Goal: Find specific page/section: Find specific page/section

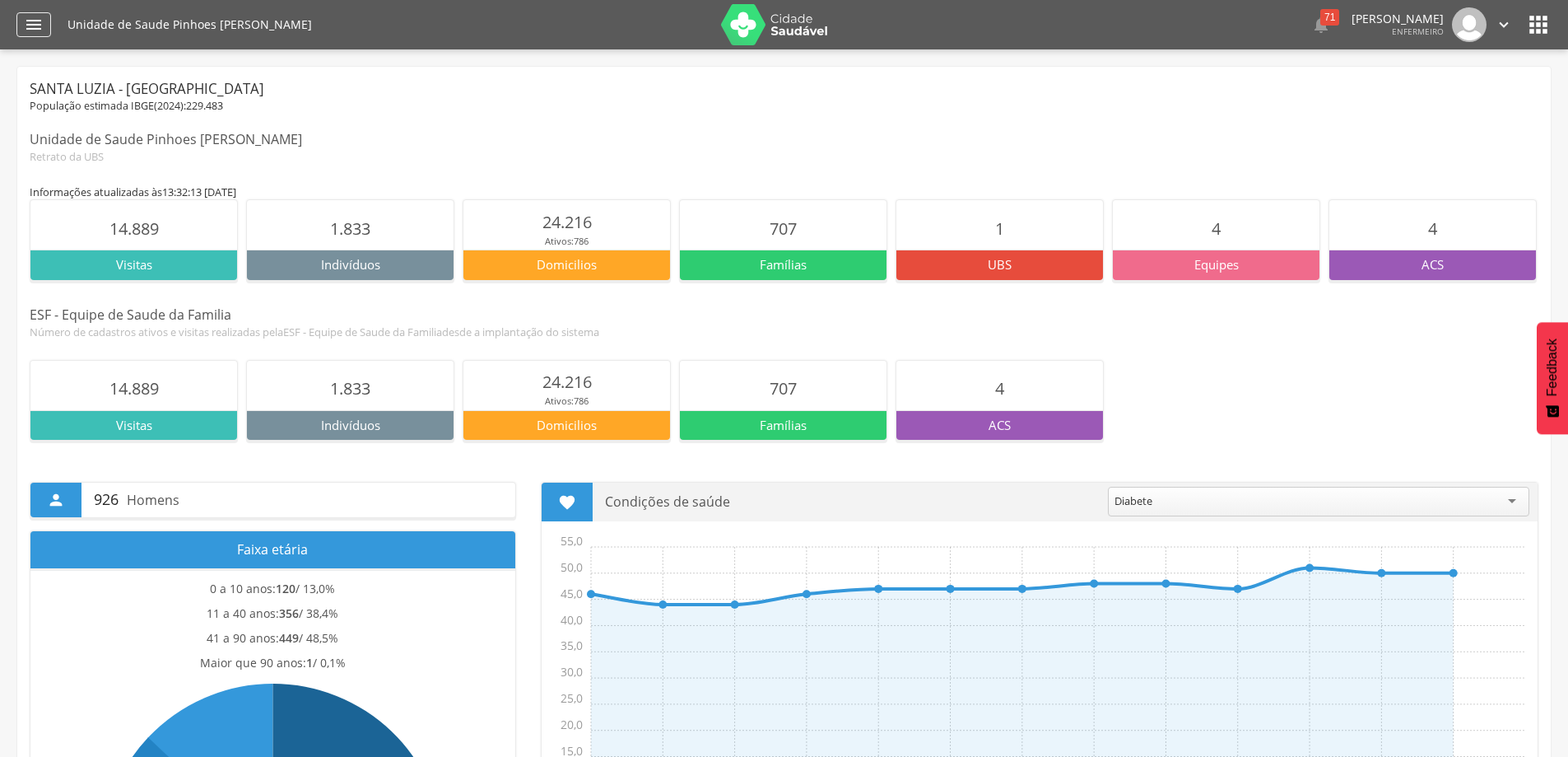
click at [30, 23] on icon "" at bounding box center [33, 24] width 20 height 20
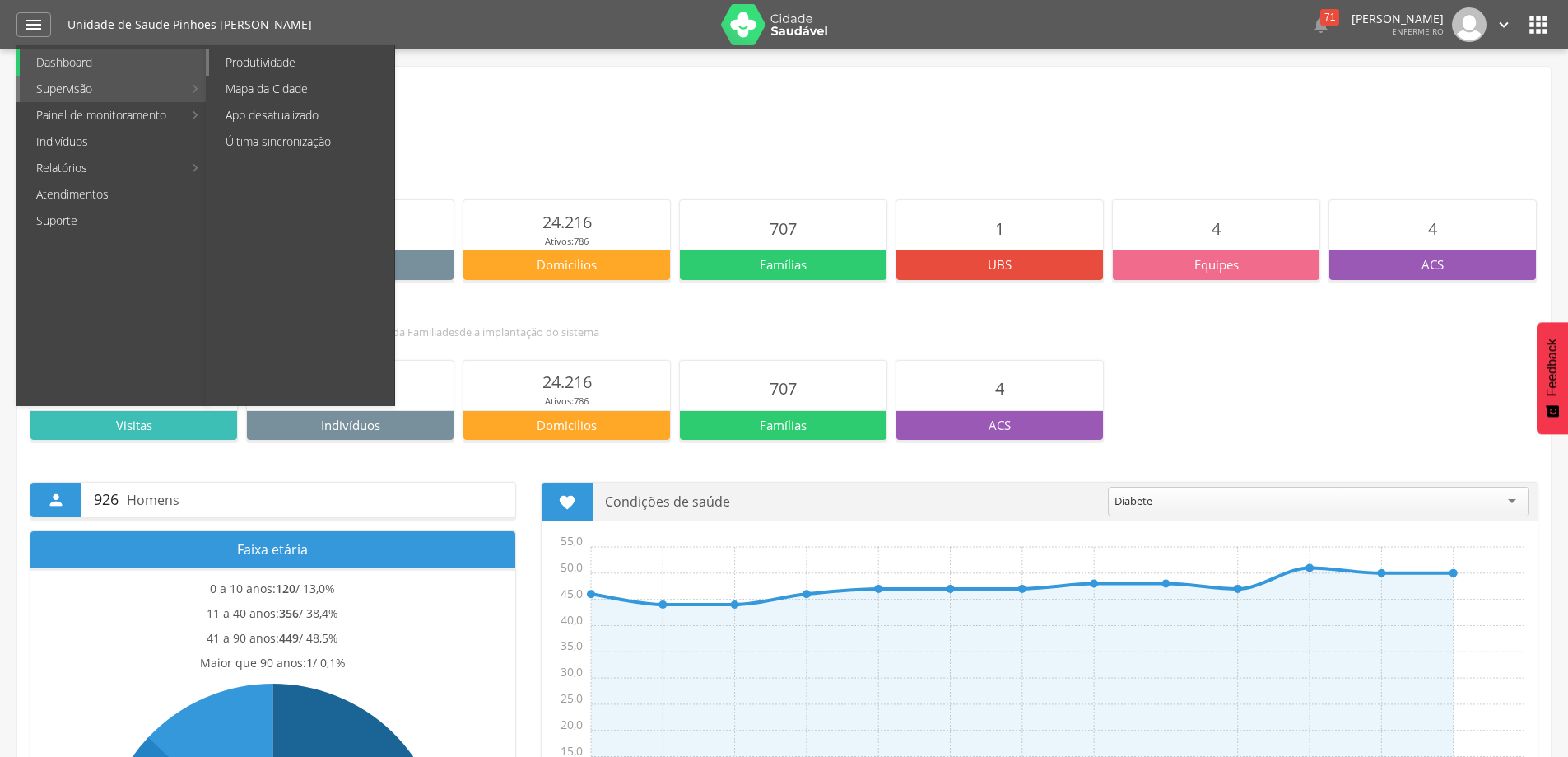
click at [234, 60] on link "Produtividade" at bounding box center [301, 62] width 185 height 26
type input "**********"
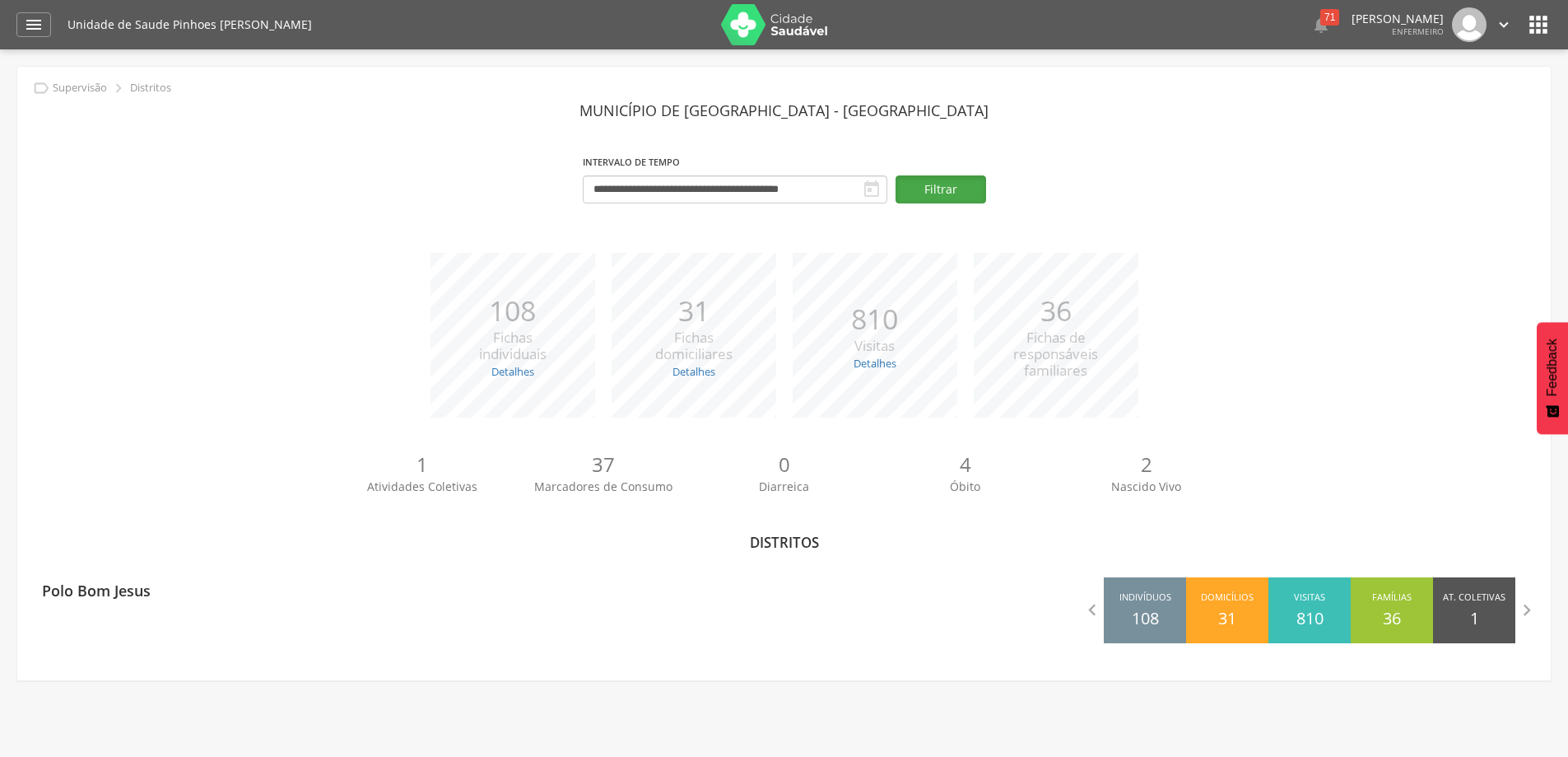
click at [918, 195] on button "Filtrar" at bounding box center [941, 189] width 90 height 28
click at [36, 30] on icon "" at bounding box center [33, 24] width 20 height 20
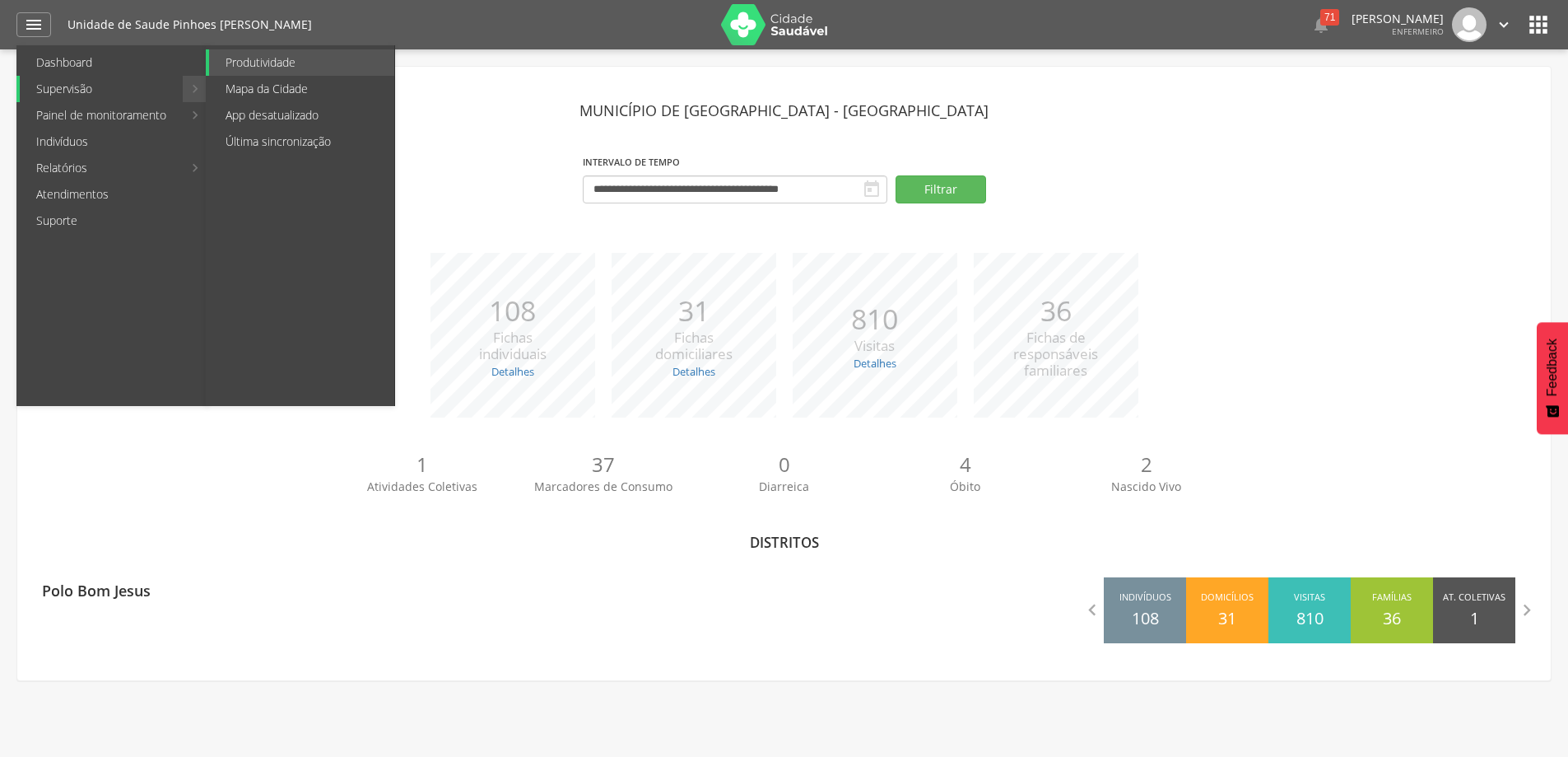
click at [44, 96] on link "Supervisão" at bounding box center [101, 88] width 163 height 26
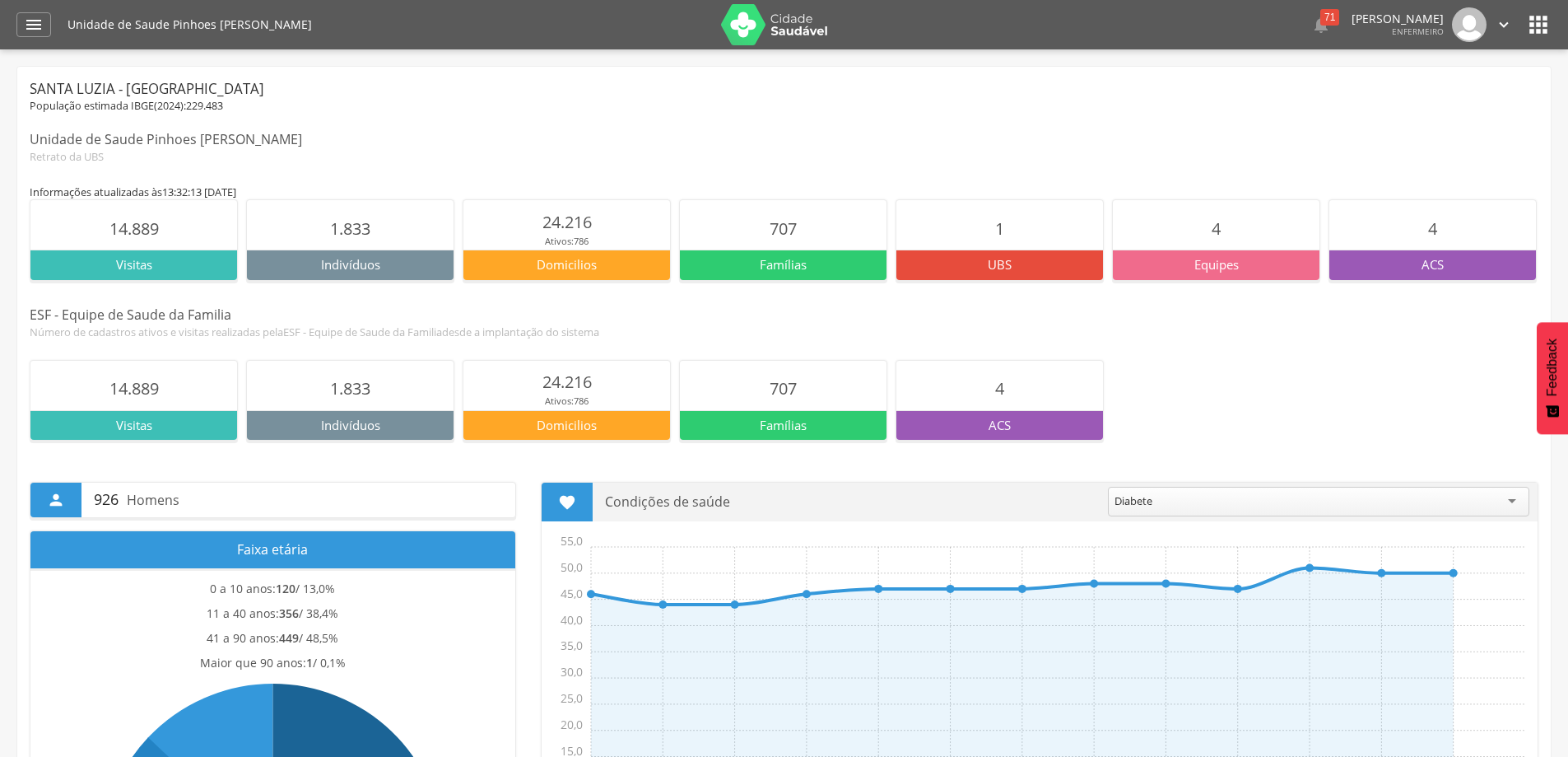
click at [783, 23] on img at bounding box center [774, 25] width 107 height 42
click at [43, 37] on div " Dashboard Supervisão Produtividade Mapa da Cidade App desatualizado Última si…" at bounding box center [784, 24] width 1536 height 50
click at [23, 21] on icon "" at bounding box center [33, 24] width 20 height 20
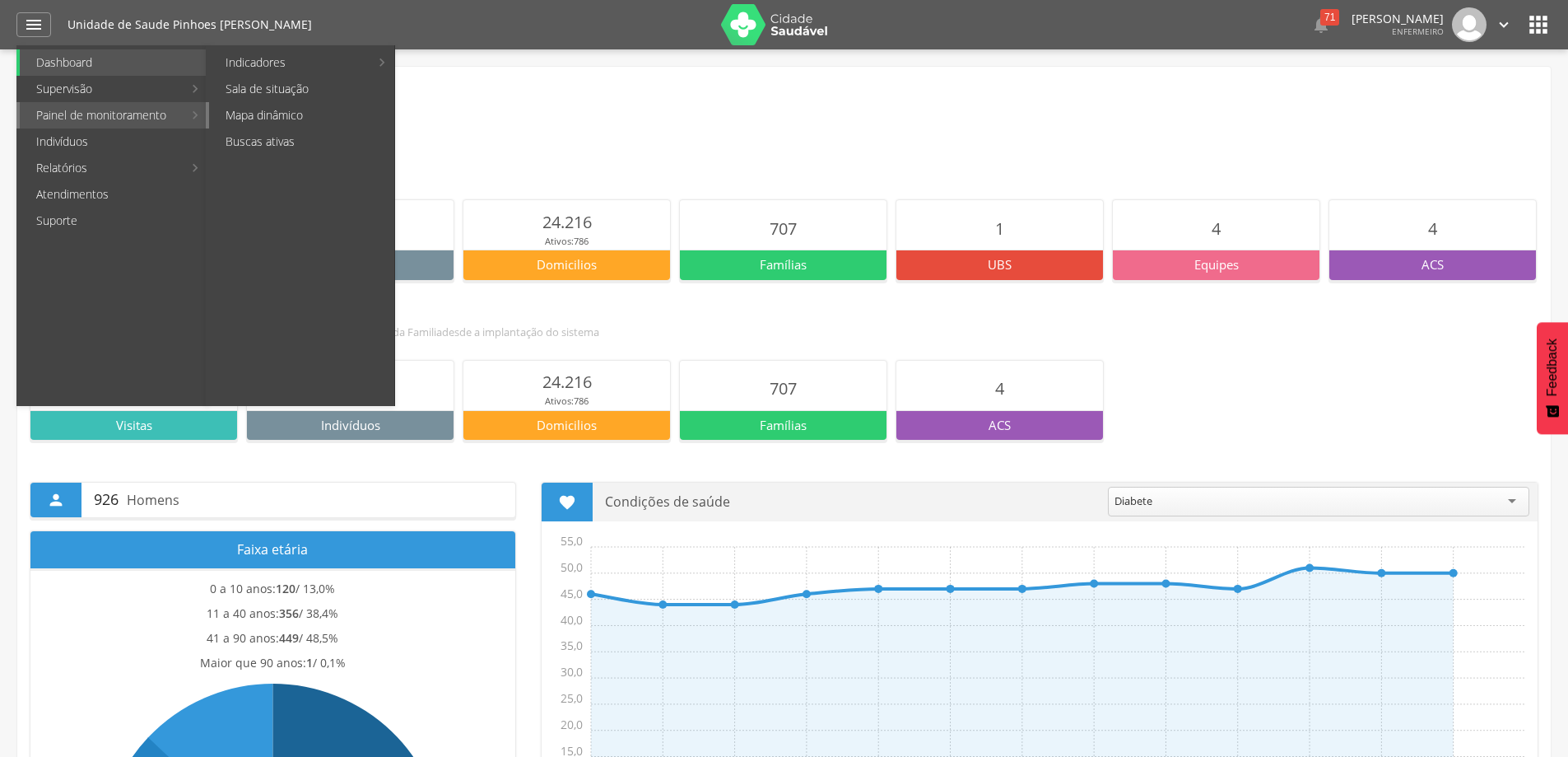
click at [260, 109] on link "Mapa dinâmico" at bounding box center [301, 115] width 185 height 26
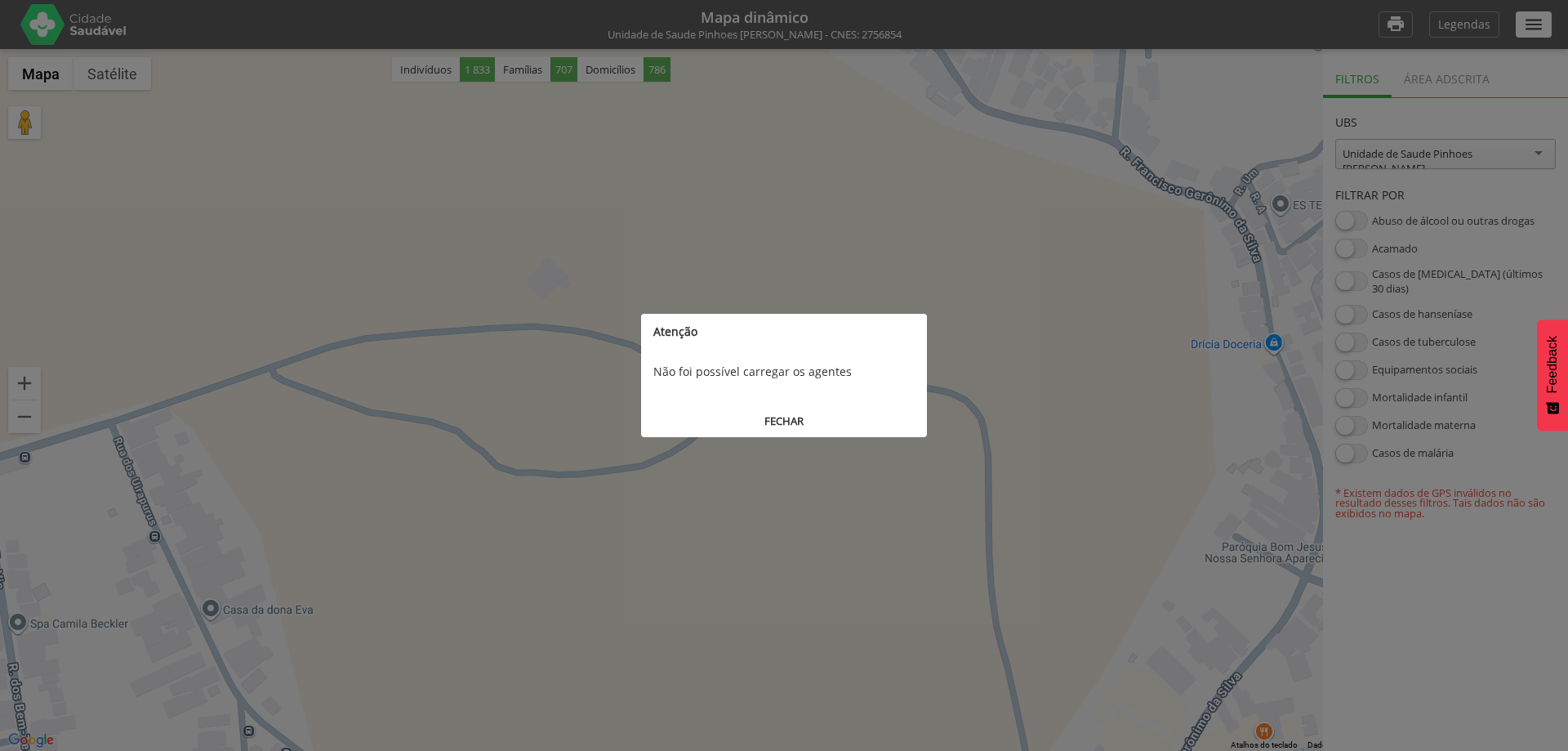
click at [800, 431] on button "FECHAR" at bounding box center [783, 422] width 285 height 30
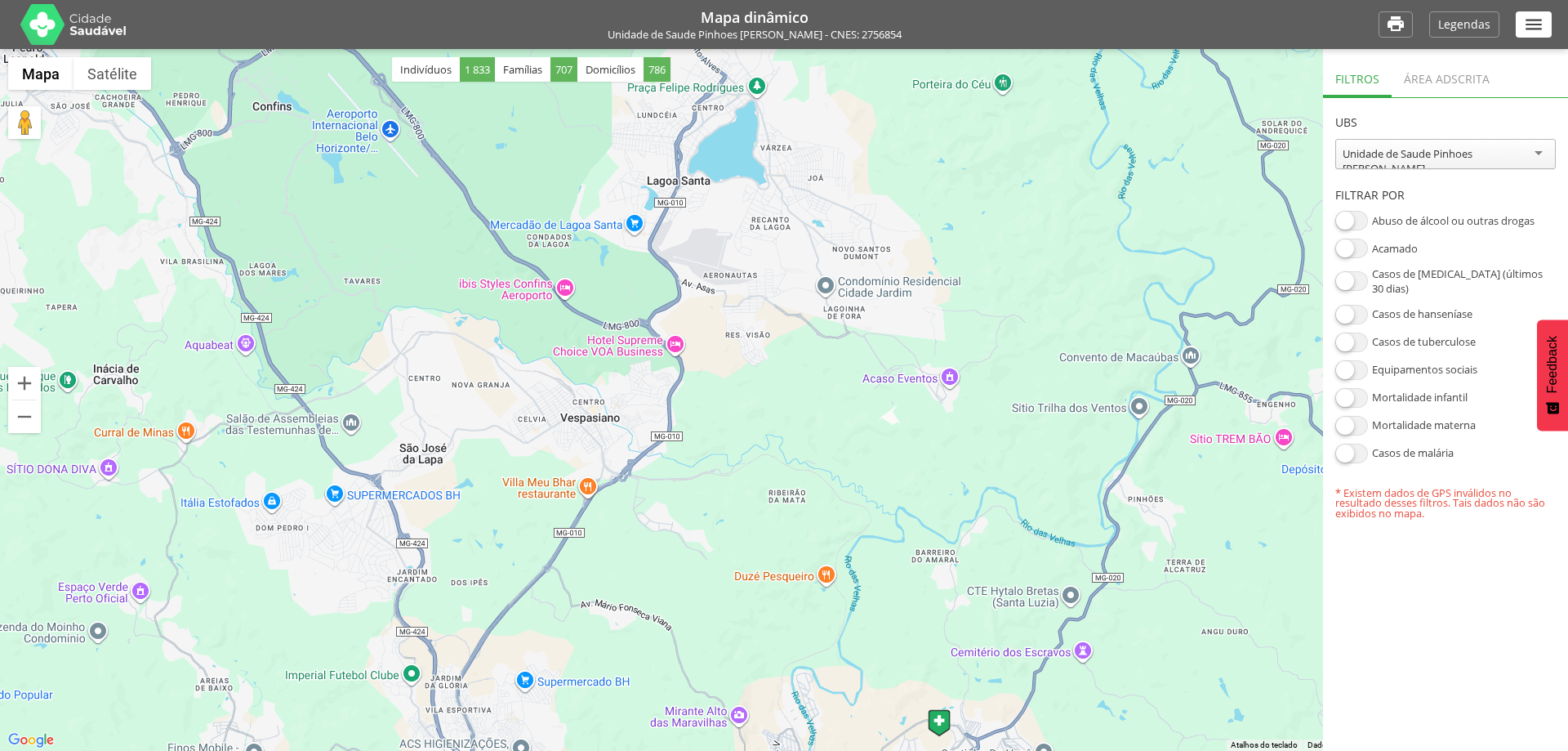
click at [1539, 151] on div "Unidade de Saude Pinhoes Cassiano M Santos" at bounding box center [1445, 154] width 220 height 30
click at [1455, 192] on section "**********" at bounding box center [1445, 309] width 245 height 421
click at [754, 42] on div "Mapa dinâmico Unidade de Saude Pinhoes Cassiano M Santos - CNES: 2756854" at bounding box center [754, 24] width 1248 height 49
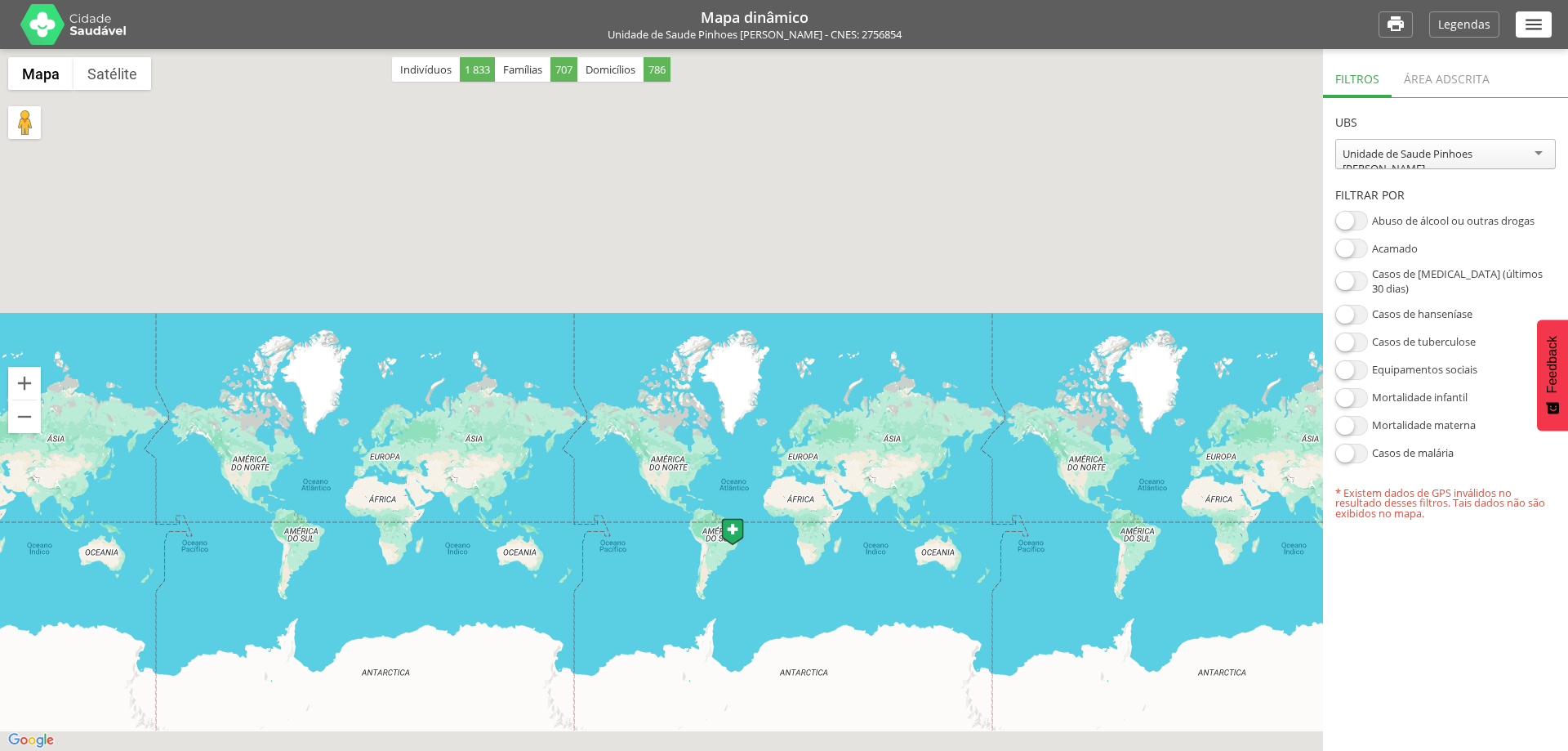
click at [1535, 30] on icon "" at bounding box center [1534, 25] width 21 height 21
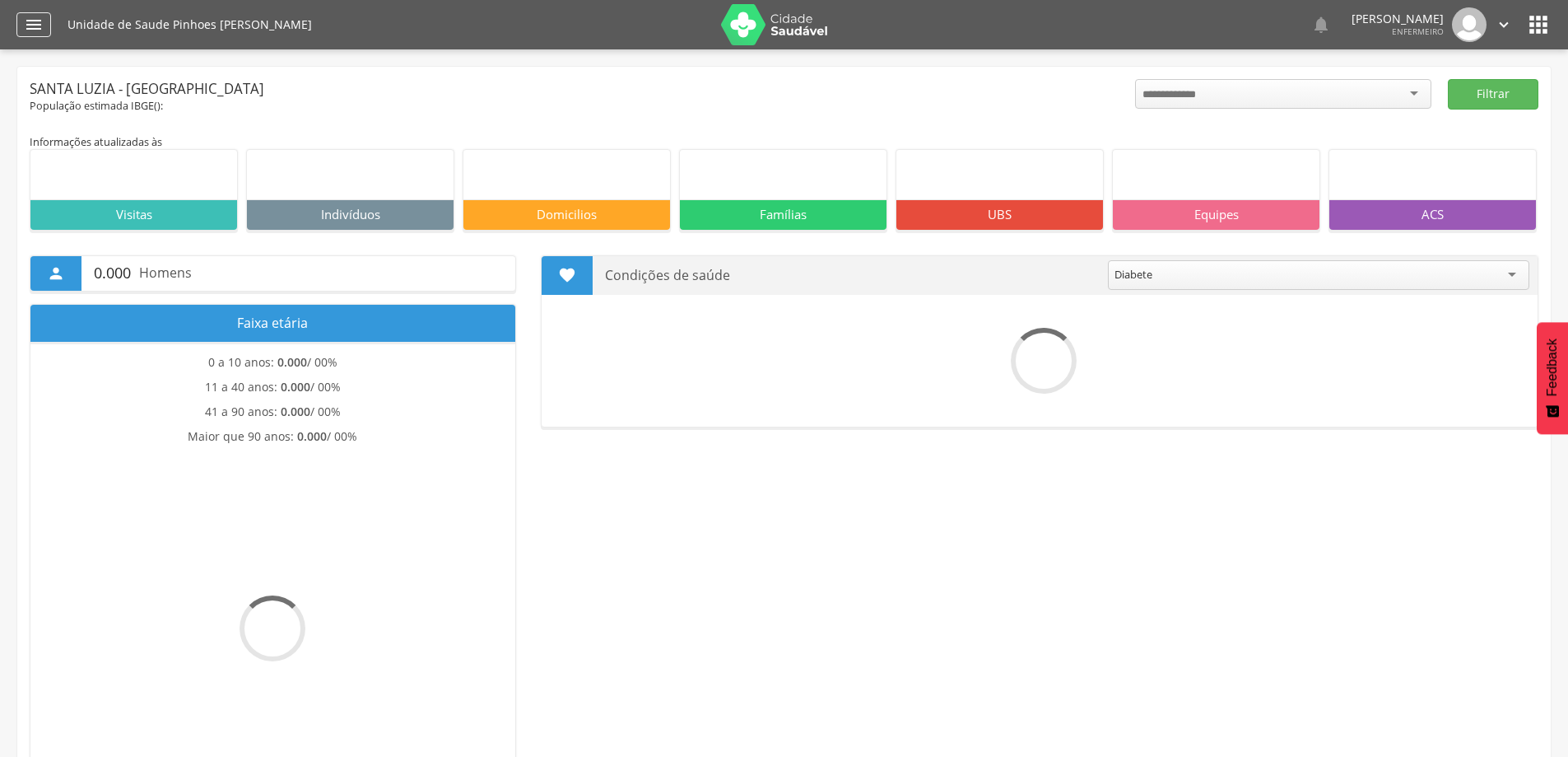
click at [36, 28] on icon "" at bounding box center [33, 24] width 20 height 20
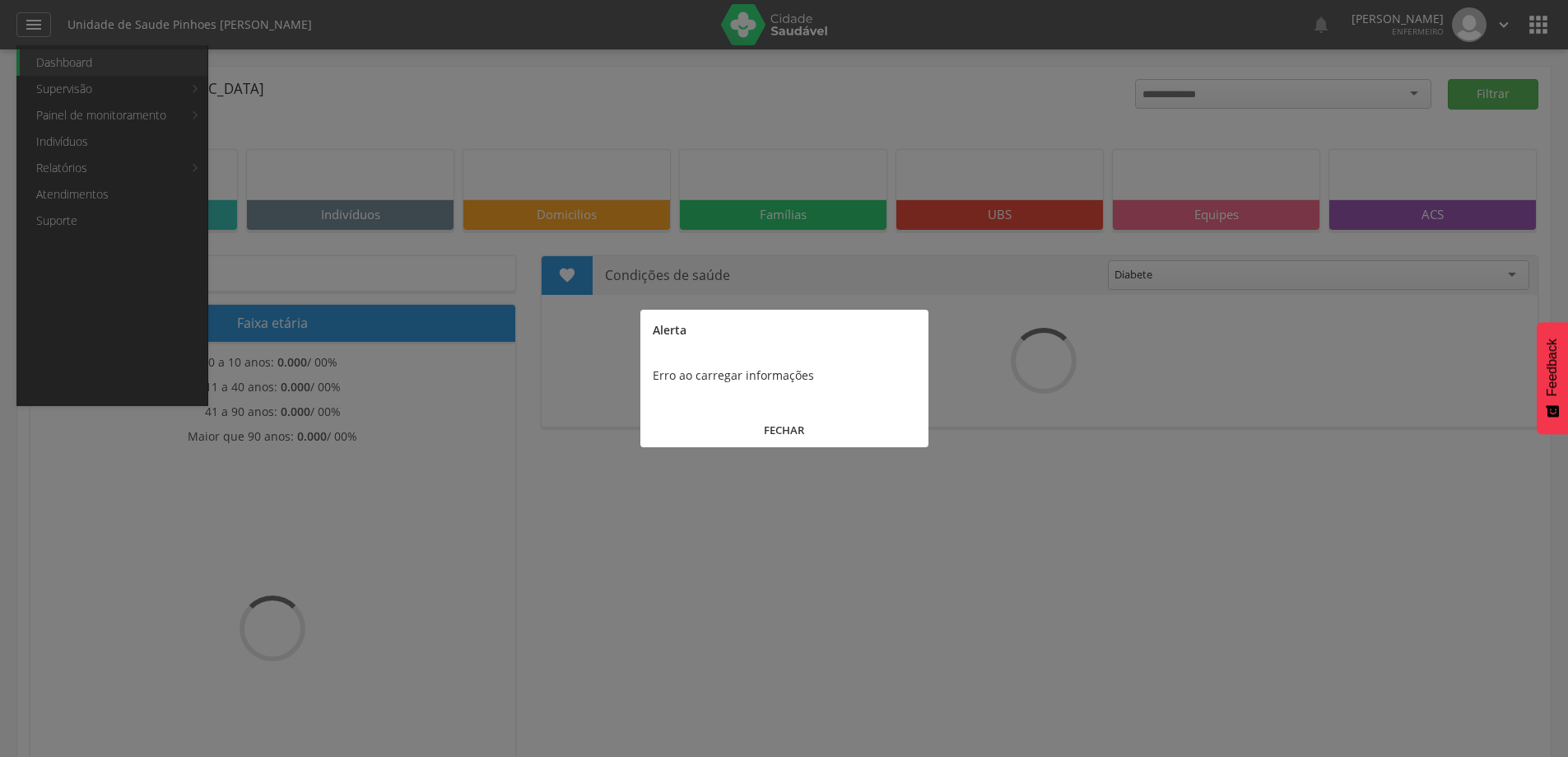
click at [802, 435] on button "FECHAR" at bounding box center [784, 429] width 288 height 35
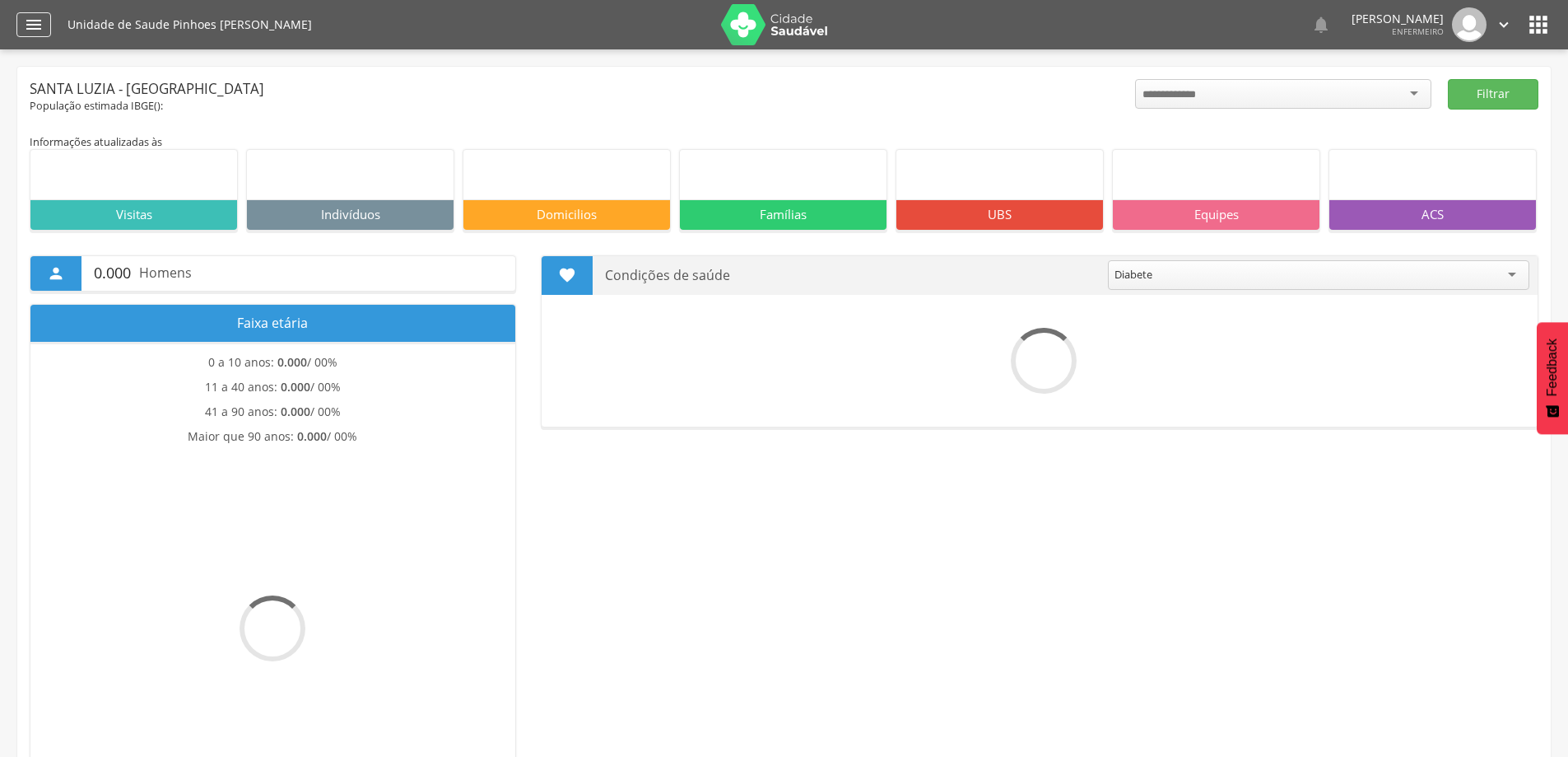
click at [28, 24] on icon "" at bounding box center [33, 24] width 20 height 20
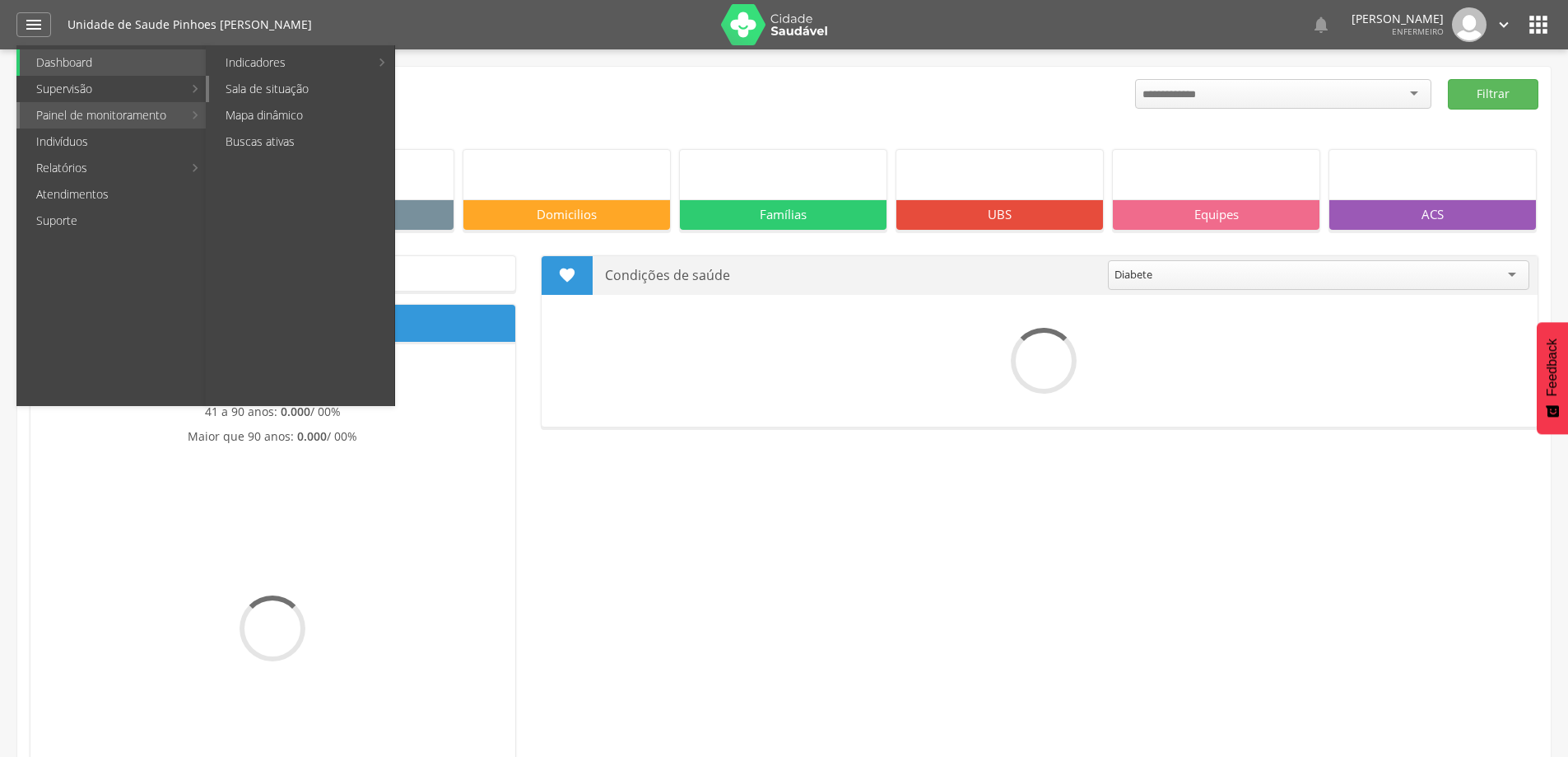
click at [260, 89] on link "Sala de situação" at bounding box center [301, 88] width 185 height 26
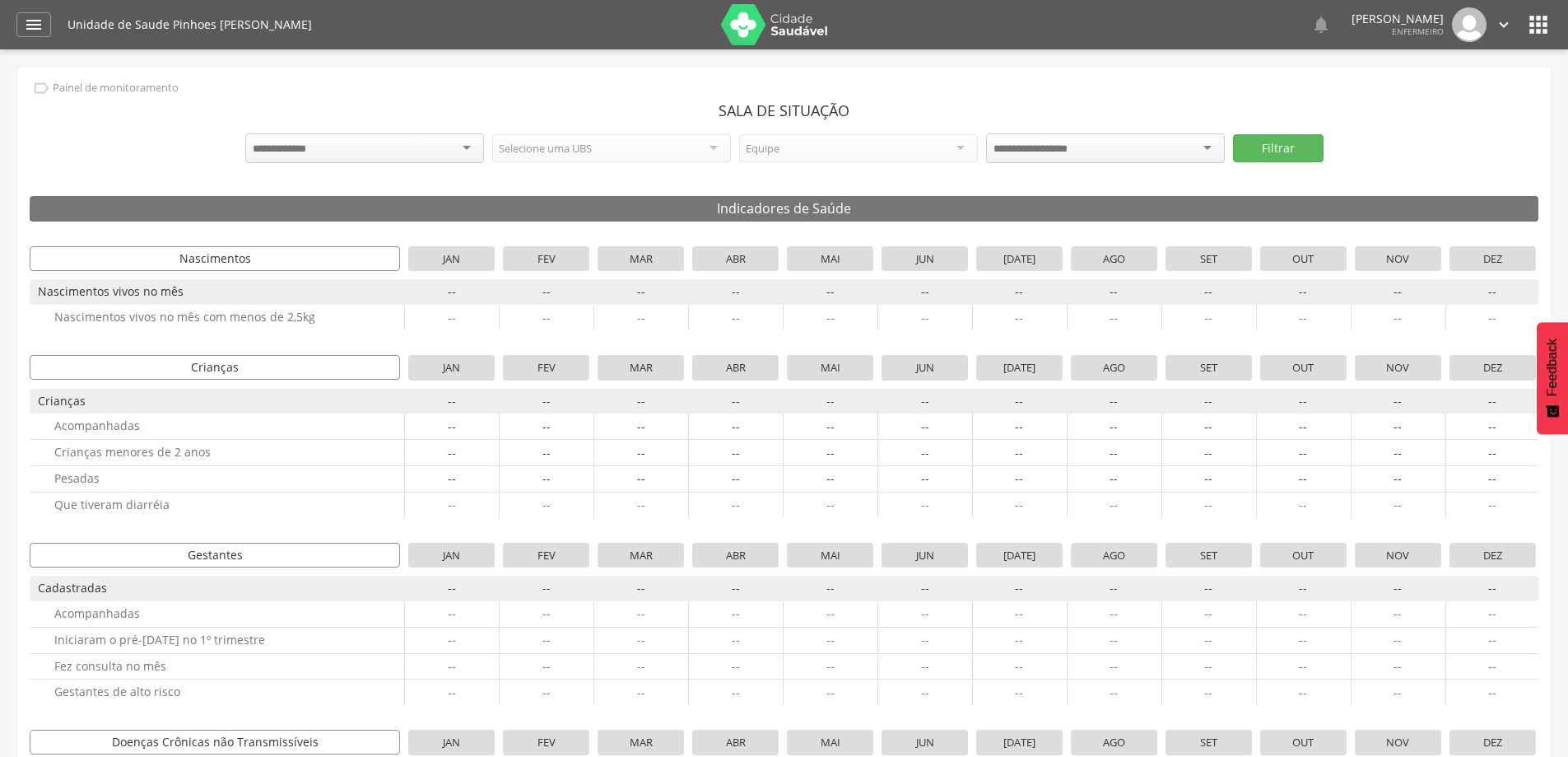
click at [679, 152] on div "Selecione uma UBS" at bounding box center [612, 148] width 239 height 28
click at [466, 144] on div at bounding box center [364, 148] width 239 height 30
click at [715, 150] on div "Selecione uma UBS" at bounding box center [612, 148] width 239 height 28
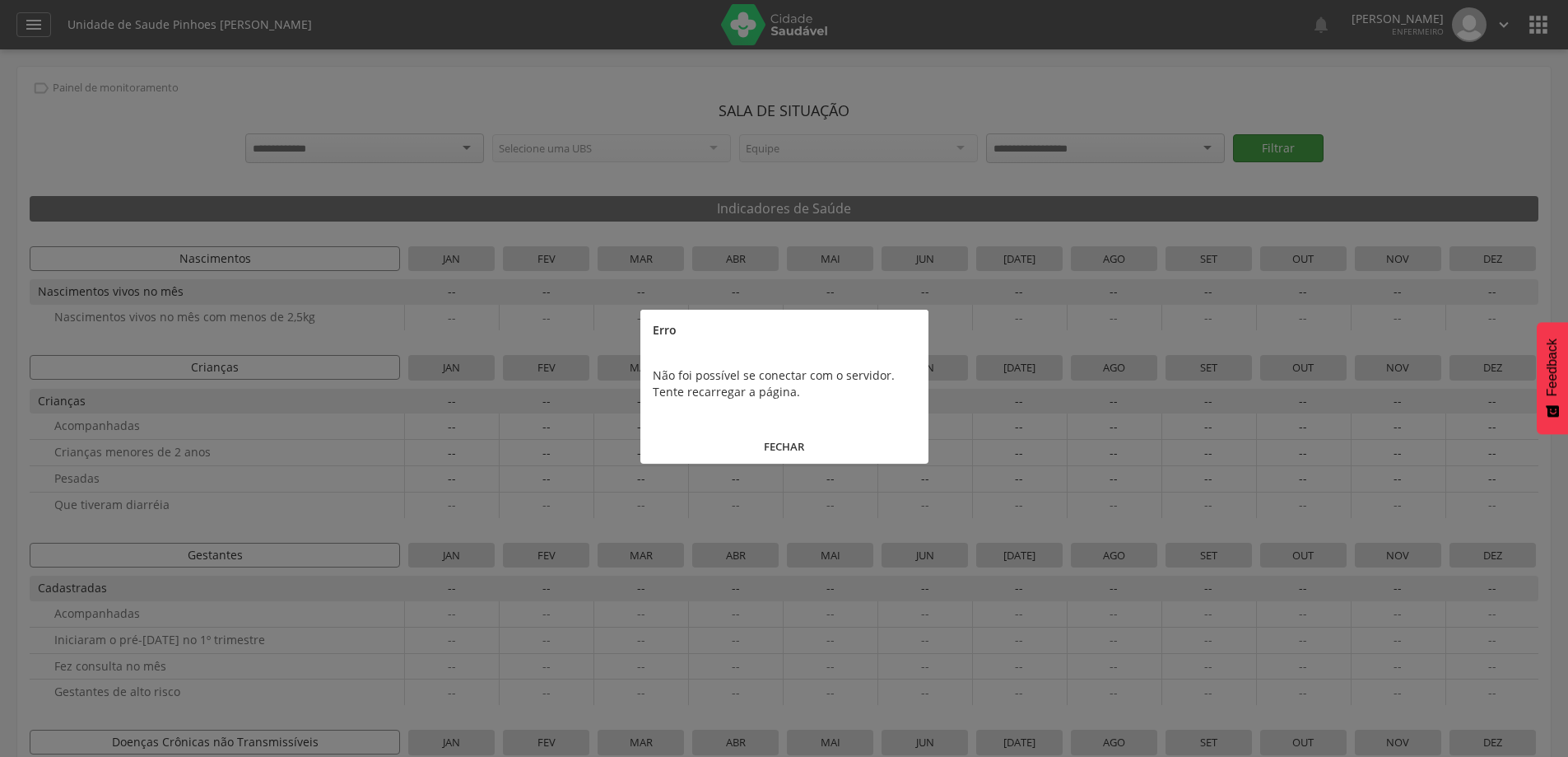
click at [1290, 142] on div at bounding box center [784, 378] width 1568 height 757
click at [786, 448] on button "FECHAR" at bounding box center [784, 446] width 288 height 35
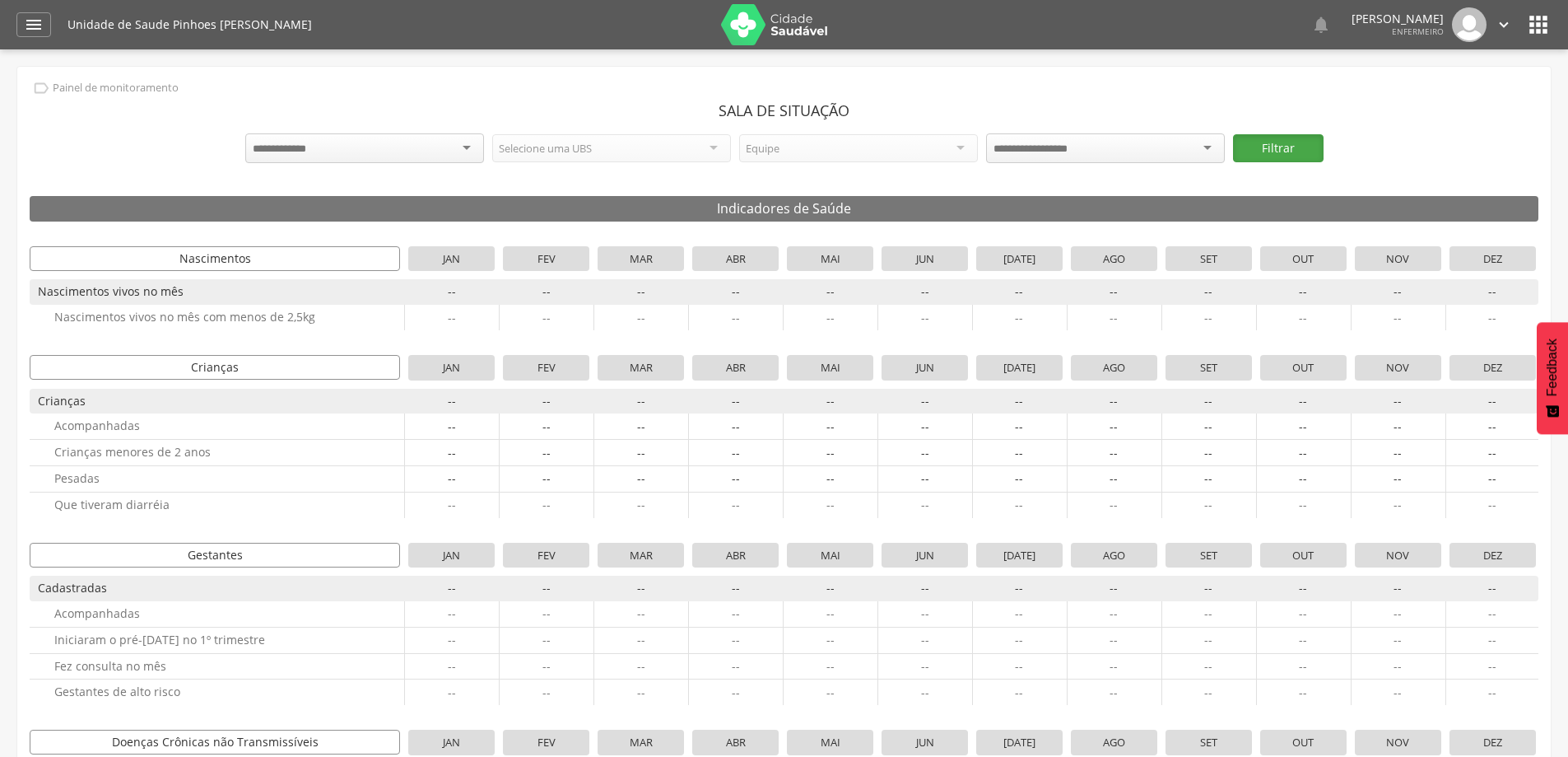
click at [1271, 149] on button "Filtrar" at bounding box center [1278, 148] width 90 height 28
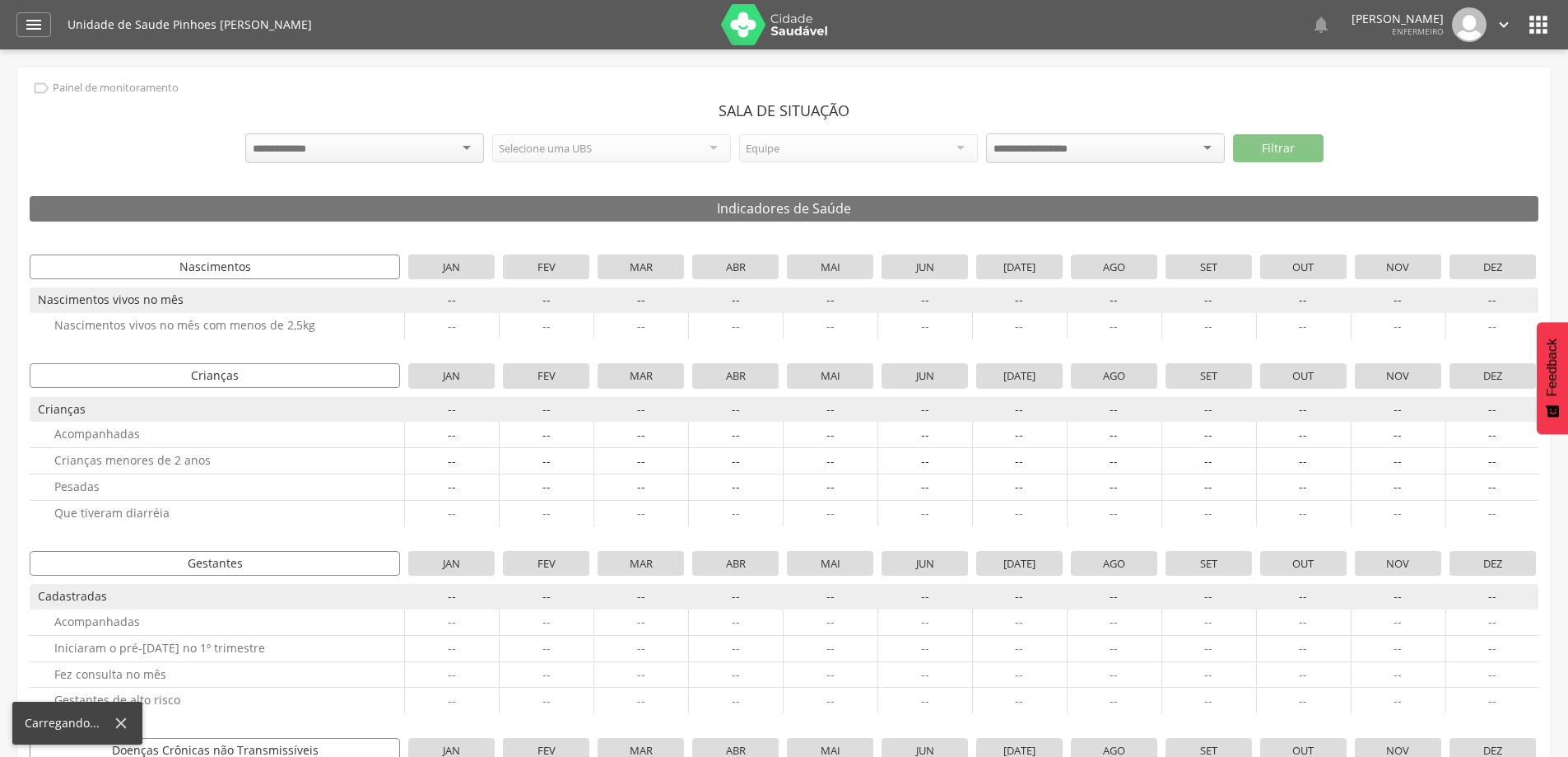
click at [724, 152] on div "Selecione uma UBS" at bounding box center [612, 148] width 239 height 28
click at [714, 146] on div "Selecione uma UBS" at bounding box center [612, 148] width 239 height 28
click at [373, 156] on div at bounding box center [364, 148] width 239 height 30
click at [29, 23] on icon "" at bounding box center [33, 24] width 20 height 20
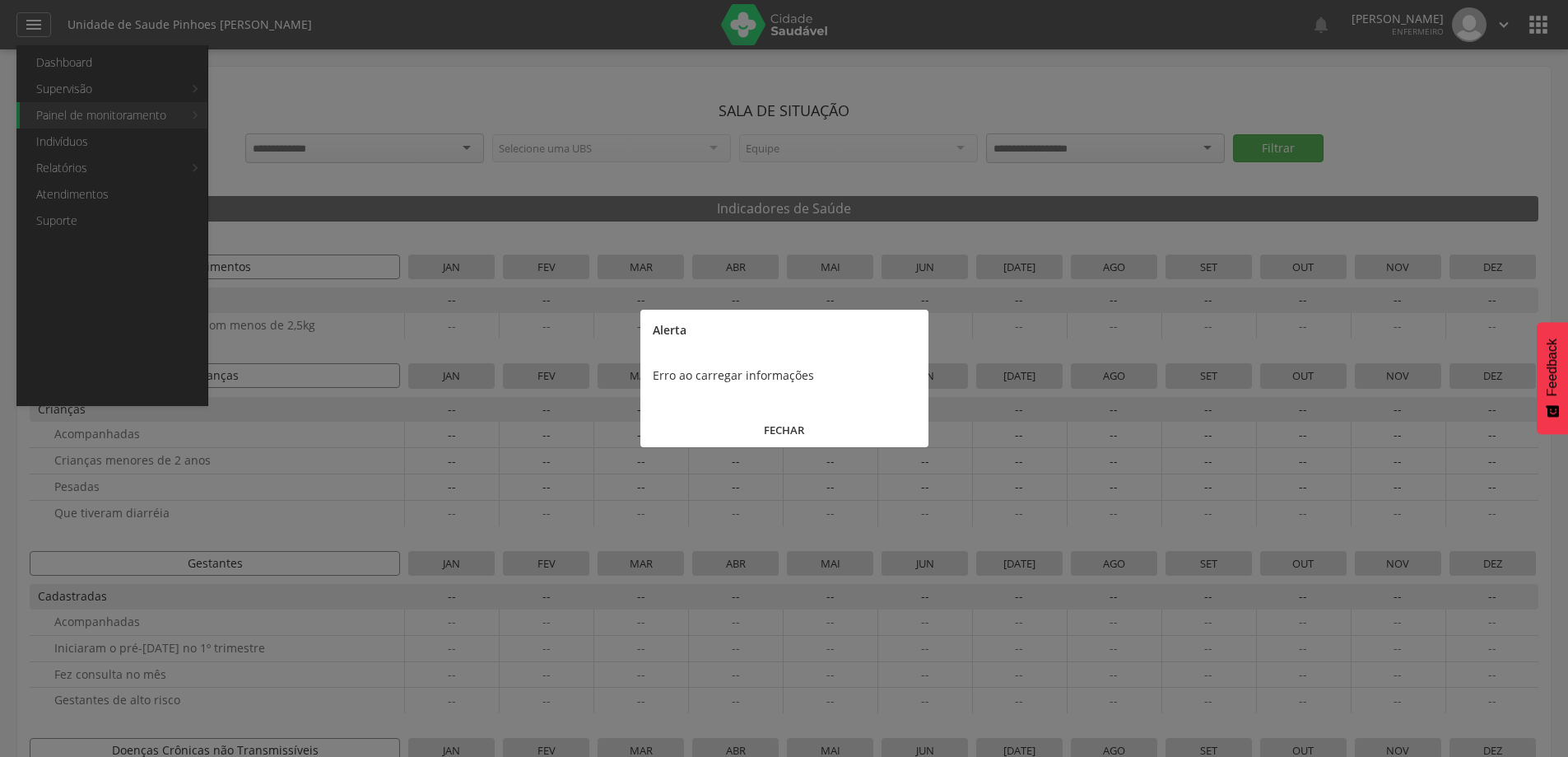
click at [794, 429] on button "FECHAR" at bounding box center [784, 429] width 288 height 35
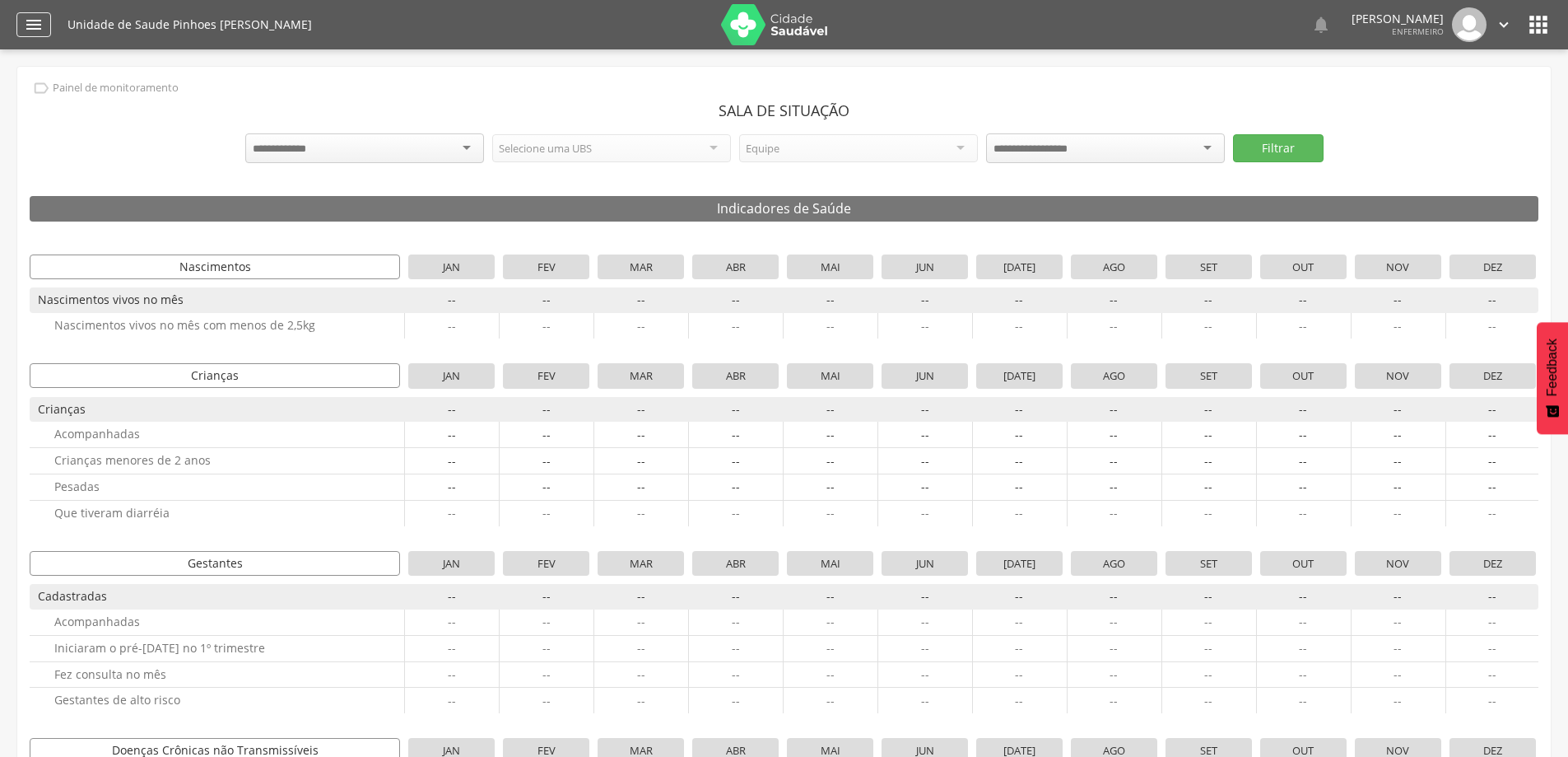
click at [29, 20] on icon "" at bounding box center [33, 24] width 20 height 20
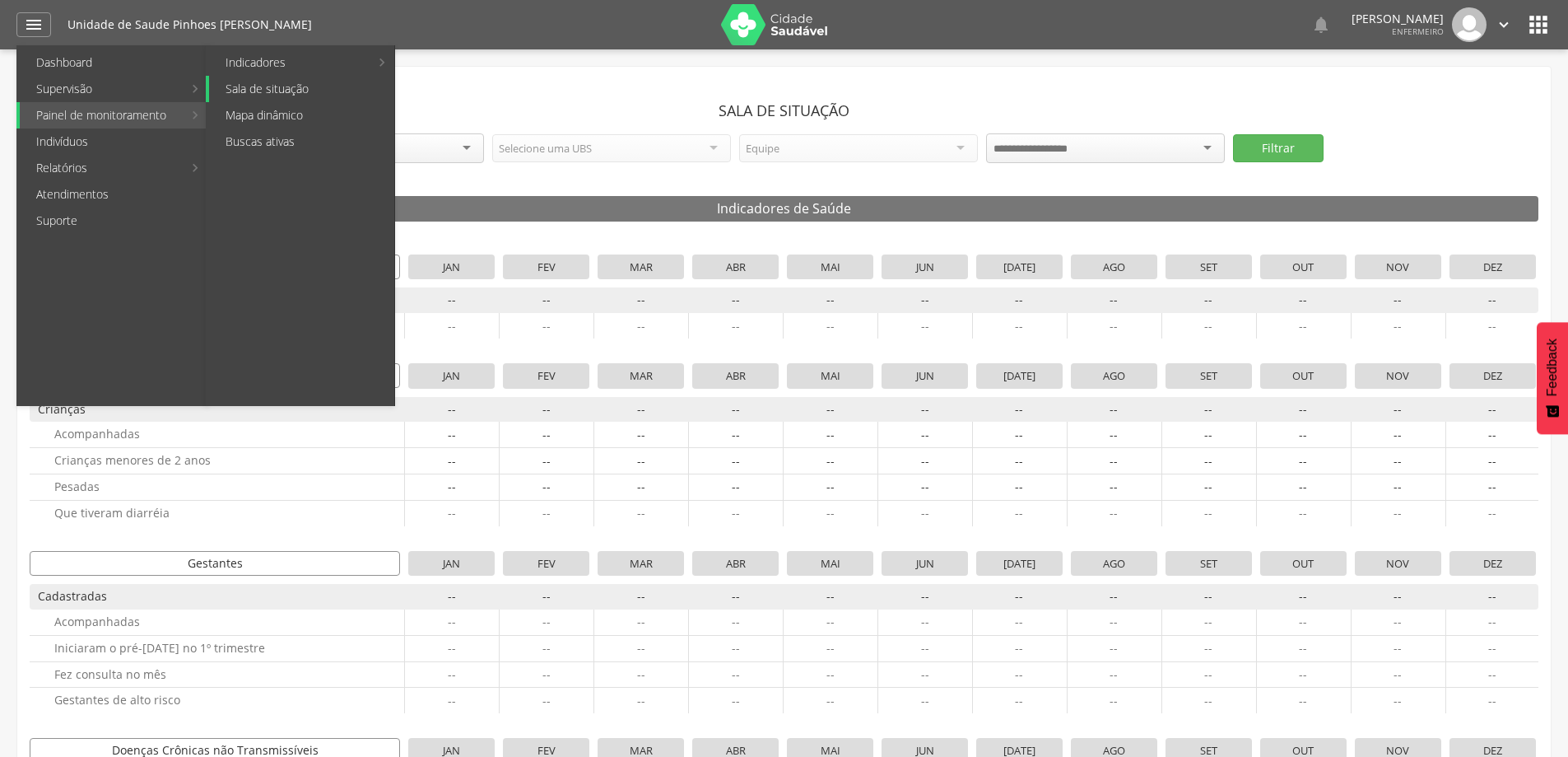
click at [252, 92] on link "Sala de situação" at bounding box center [301, 88] width 185 height 26
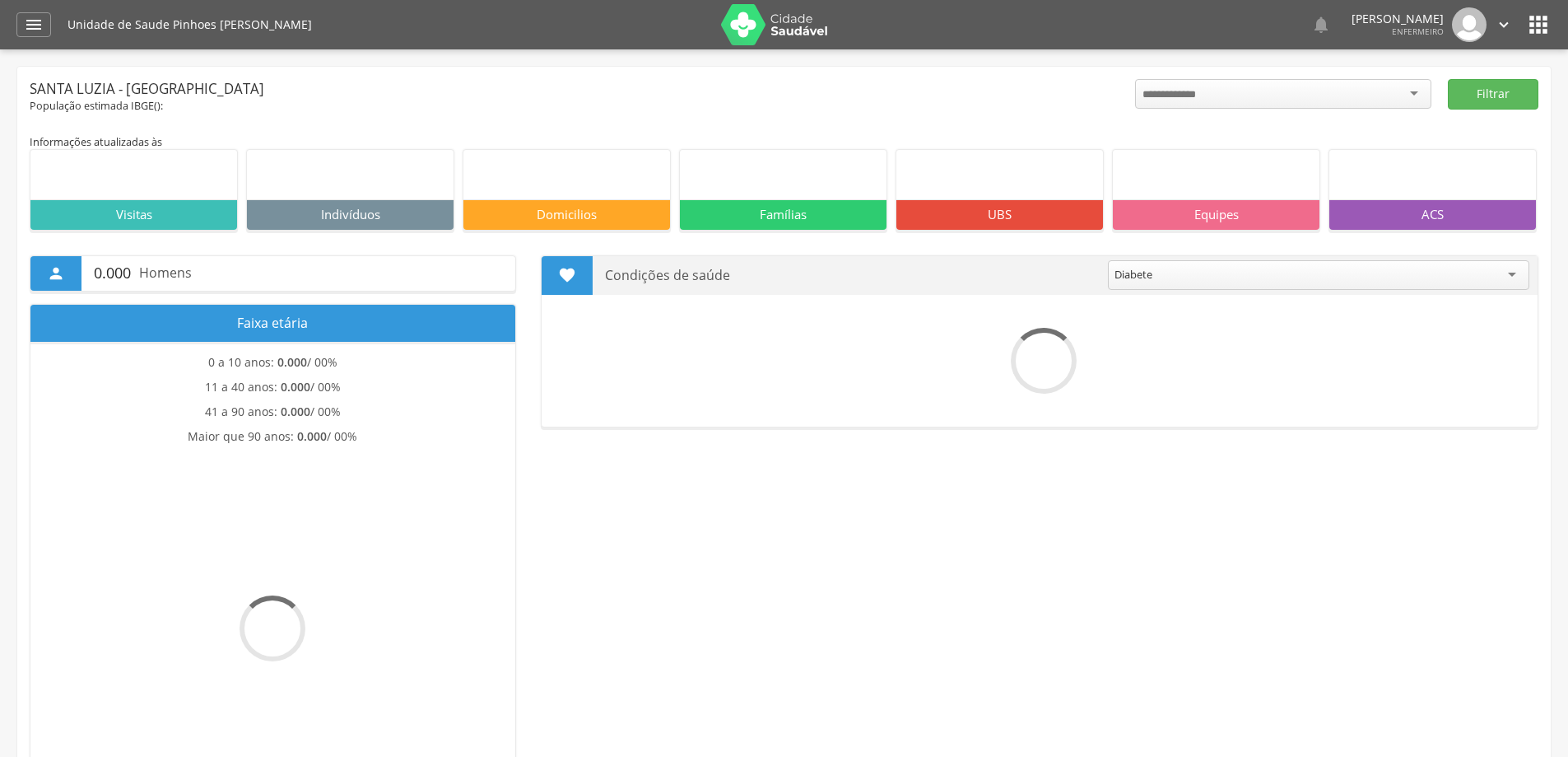
click at [1532, 31] on icon "" at bounding box center [1538, 24] width 26 height 26
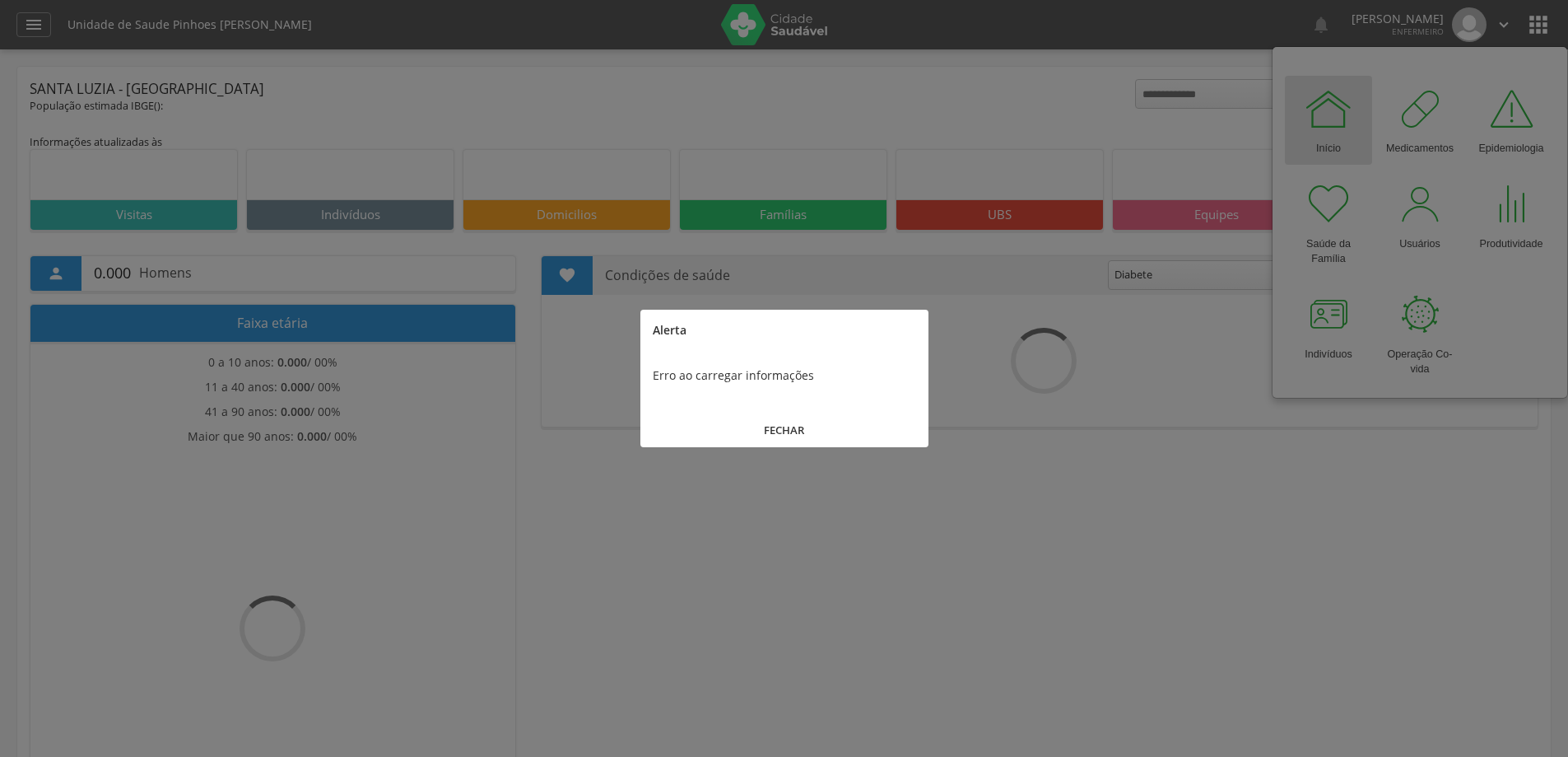
click at [782, 429] on button "FECHAR" at bounding box center [784, 429] width 288 height 35
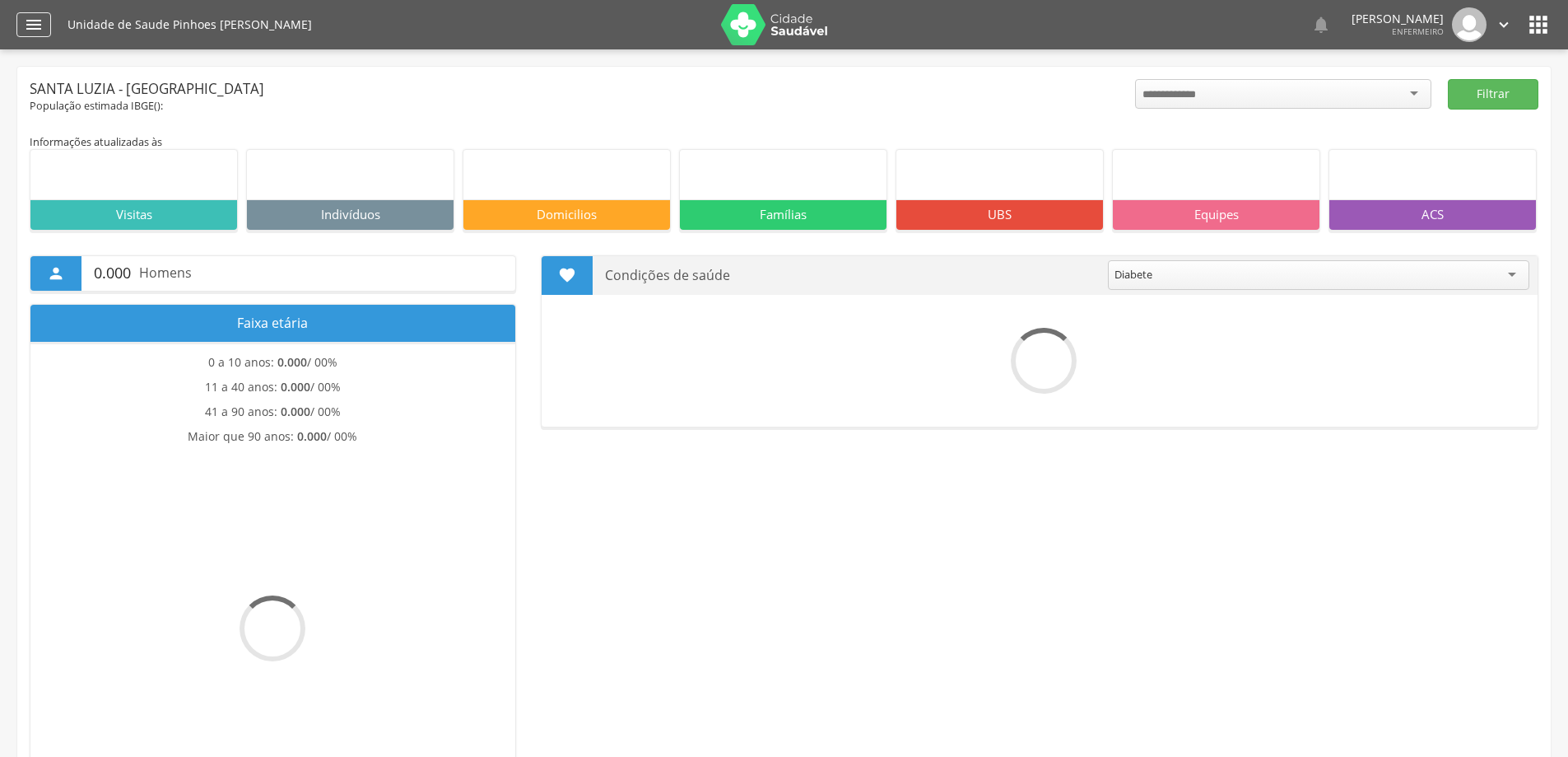
click at [28, 32] on icon "" at bounding box center [33, 24] width 20 height 20
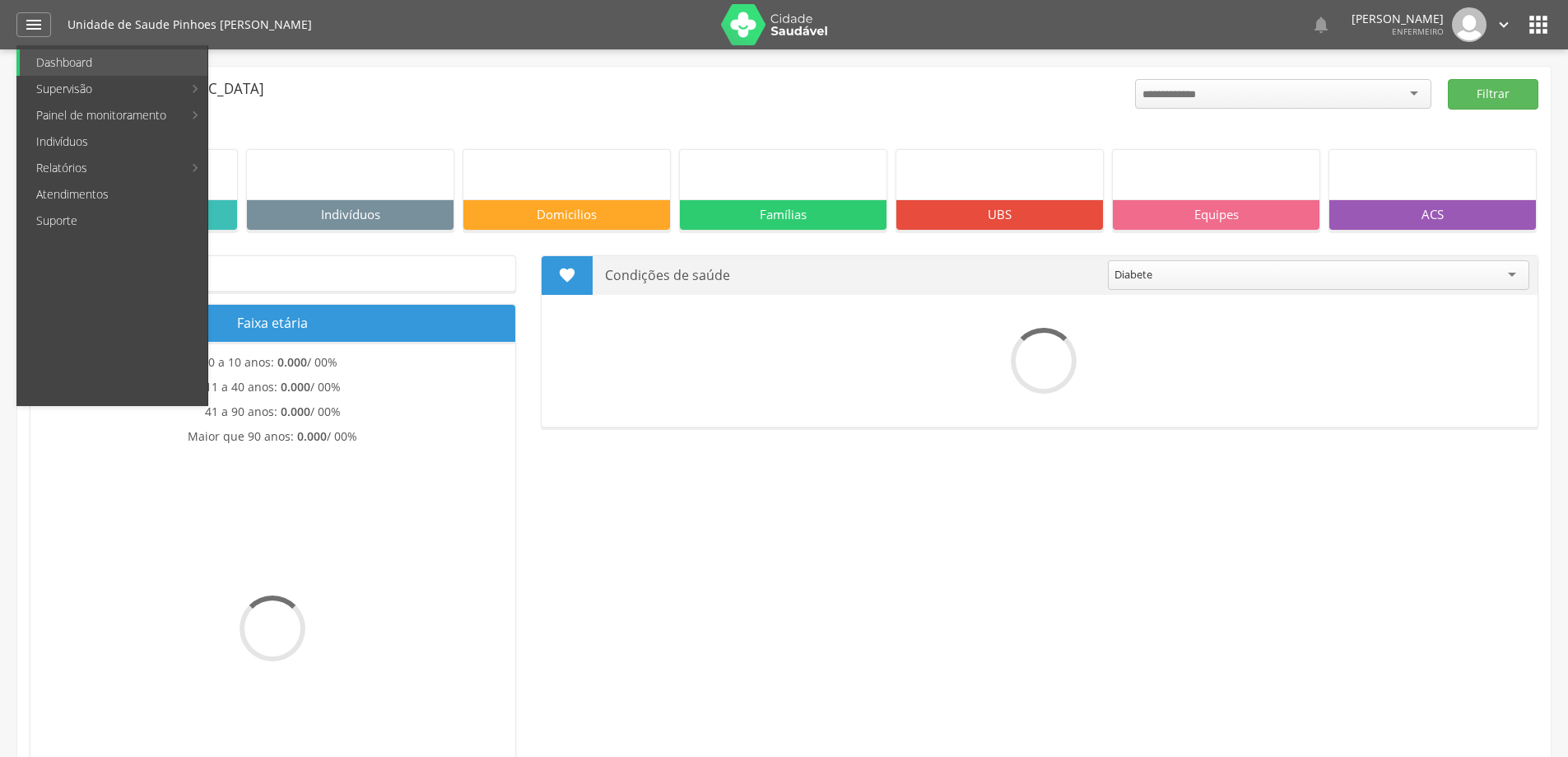
click at [337, 122] on main "Informações atualizadas às Visitas Indivíduos Ativos: Domicilios Famílias UBS E…" at bounding box center [784, 767] width 1509 height 1306
